Goal: Task Accomplishment & Management: Manage account settings

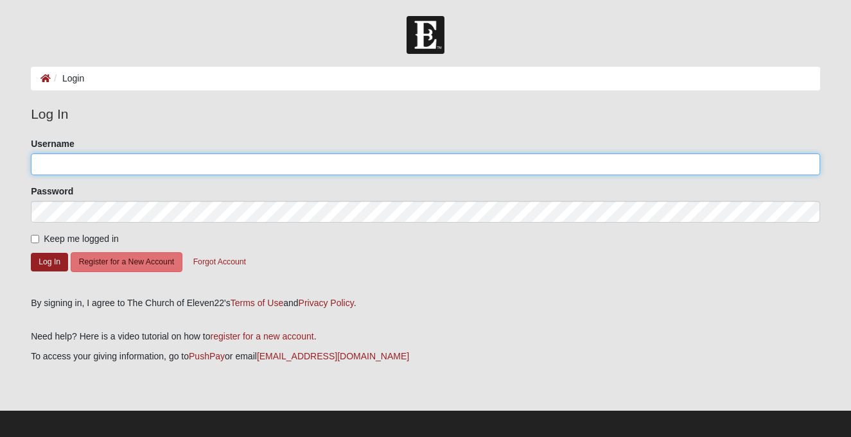
type input "jdamrow"
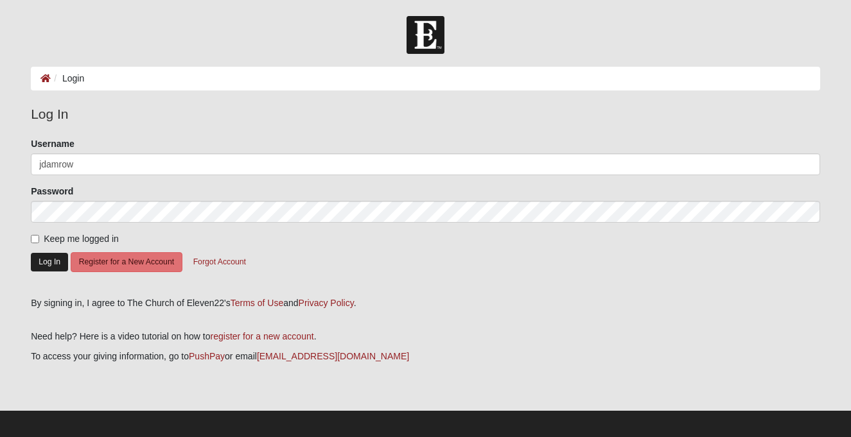
click at [48, 259] on button "Log In" at bounding box center [49, 262] width 37 height 19
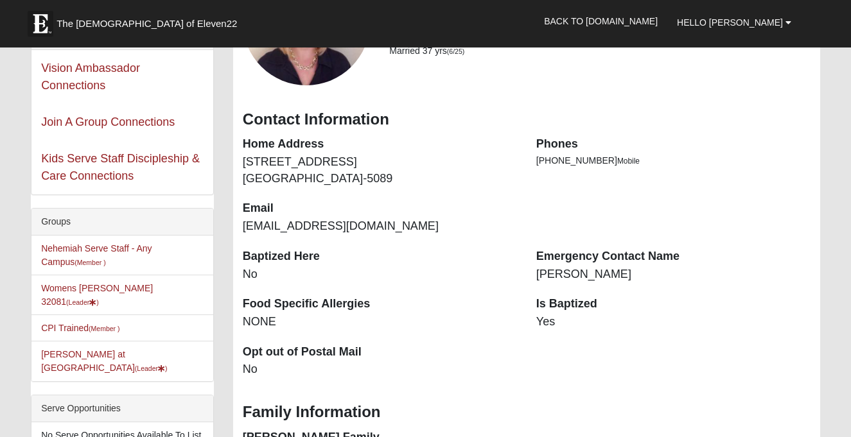
scroll to position [162, 0]
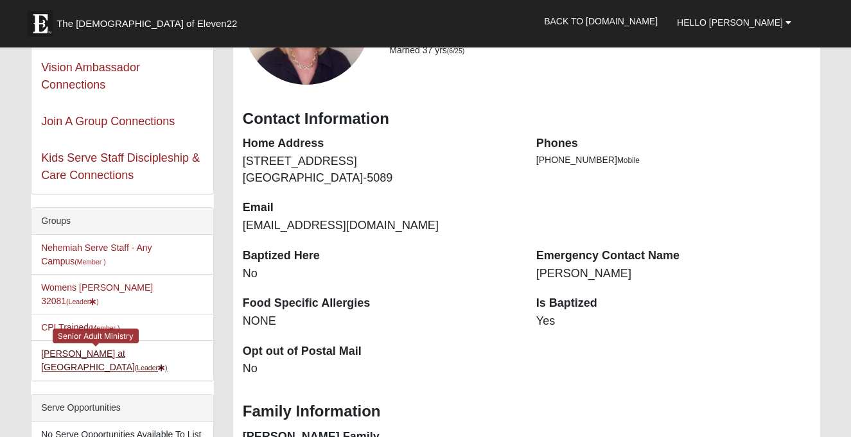
click at [98, 349] on link "Starling at Solana (Leader )" at bounding box center [104, 361] width 126 height 24
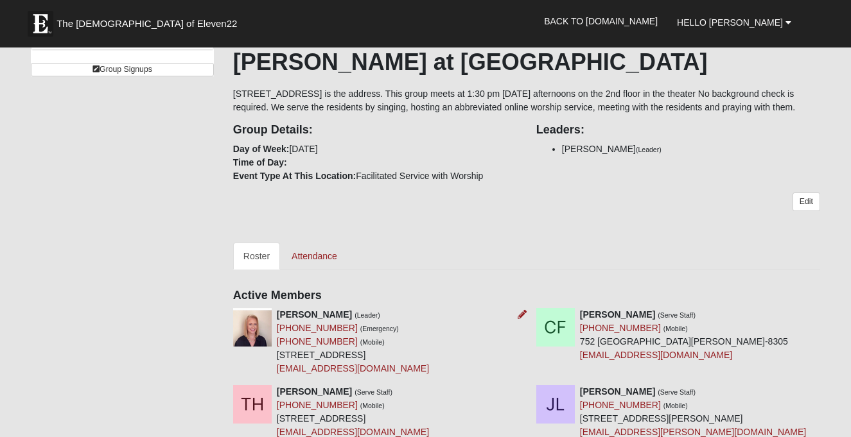
scroll to position [206, 0]
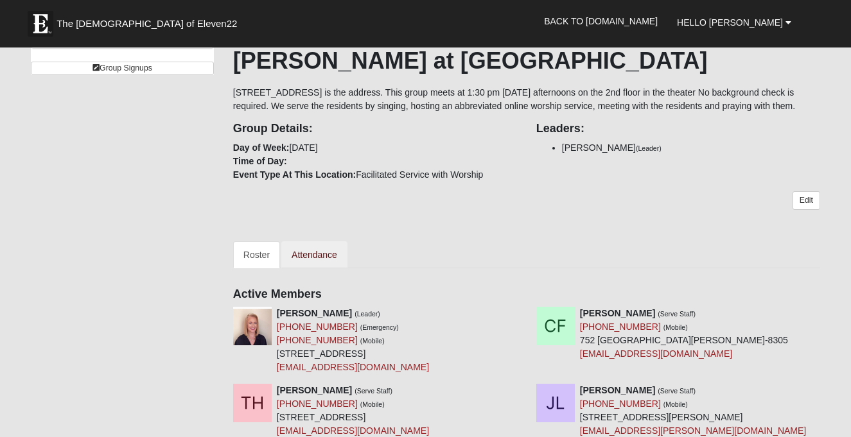
click at [322, 266] on link "Attendance" at bounding box center [314, 254] width 66 height 27
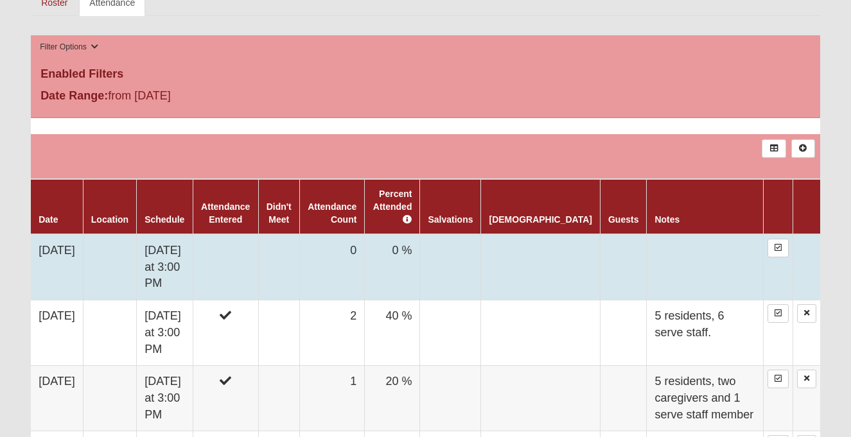
scroll to position [462, 0]
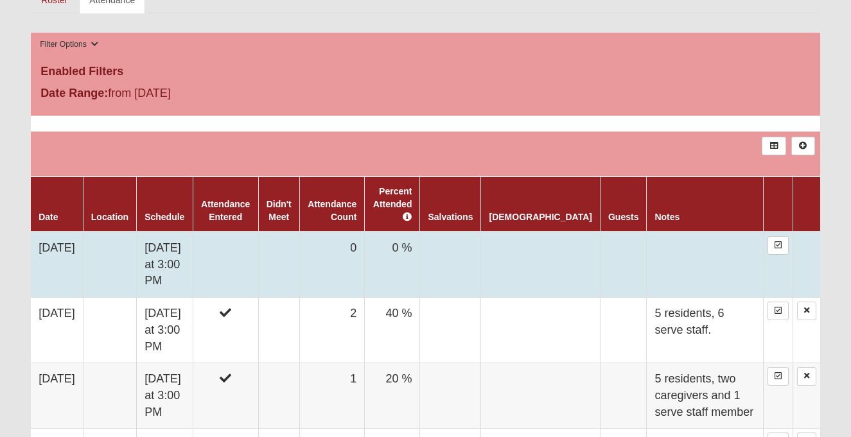
click at [420, 263] on td "0 %" at bounding box center [392, 265] width 55 height 66
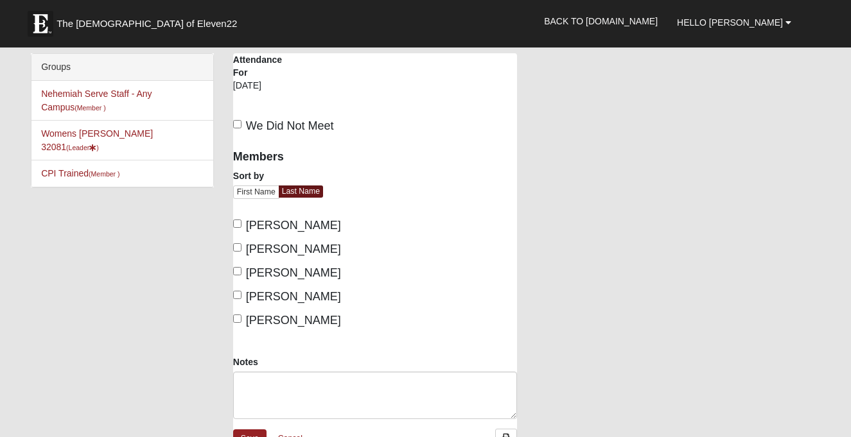
click at [239, 223] on input "[PERSON_NAME]" at bounding box center [237, 224] width 8 height 8
checkbox input "true"
click at [238, 243] on input "[PERSON_NAME]" at bounding box center [237, 247] width 8 height 8
checkbox input "true"
click at [238, 297] on input "[PERSON_NAME]" at bounding box center [237, 295] width 8 height 8
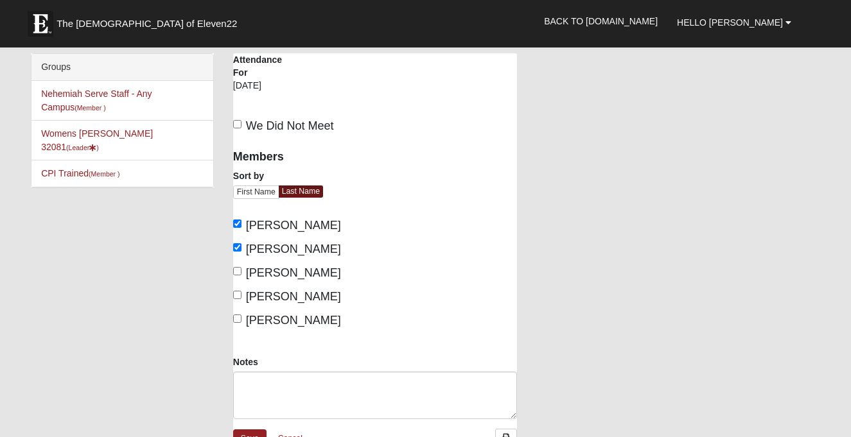
checkbox input "true"
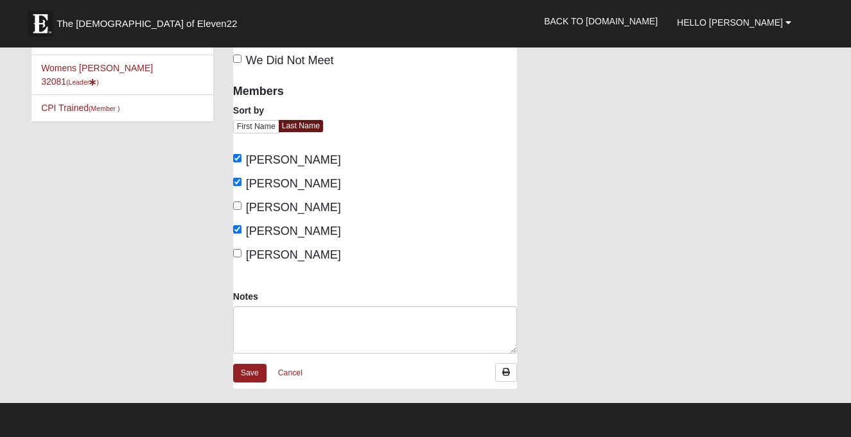
scroll to position [67, 0]
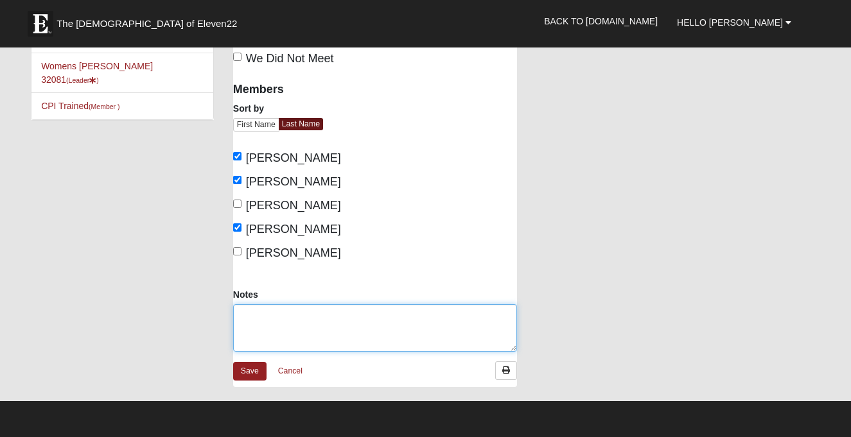
click at [250, 313] on textarea "Notes" at bounding box center [375, 328] width 284 height 48
type textarea "7 residents, 7 serve staff, 1 facility staff."
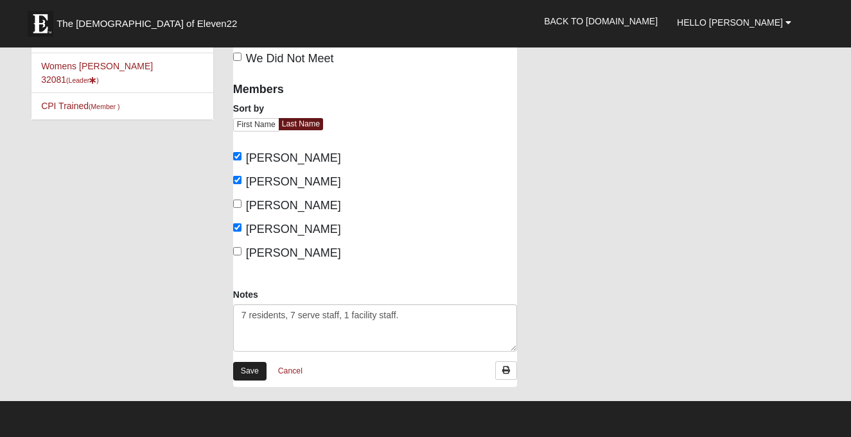
click at [252, 370] on link "Save" at bounding box center [249, 371] width 33 height 19
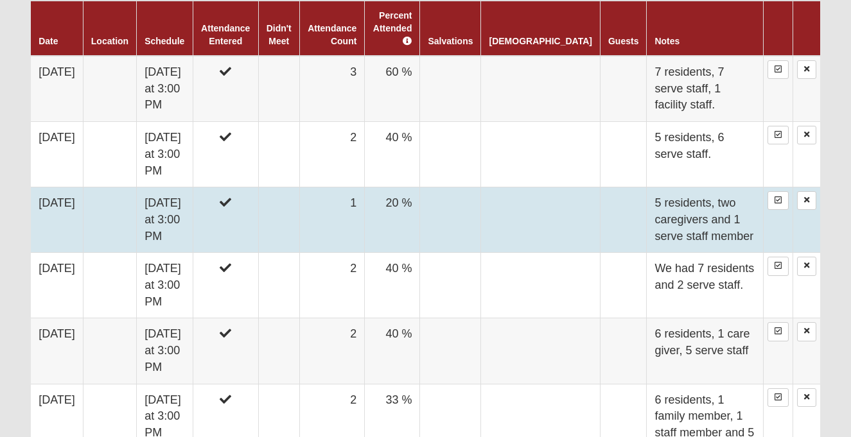
scroll to position [656, 0]
